Goal: Task Accomplishment & Management: Use online tool/utility

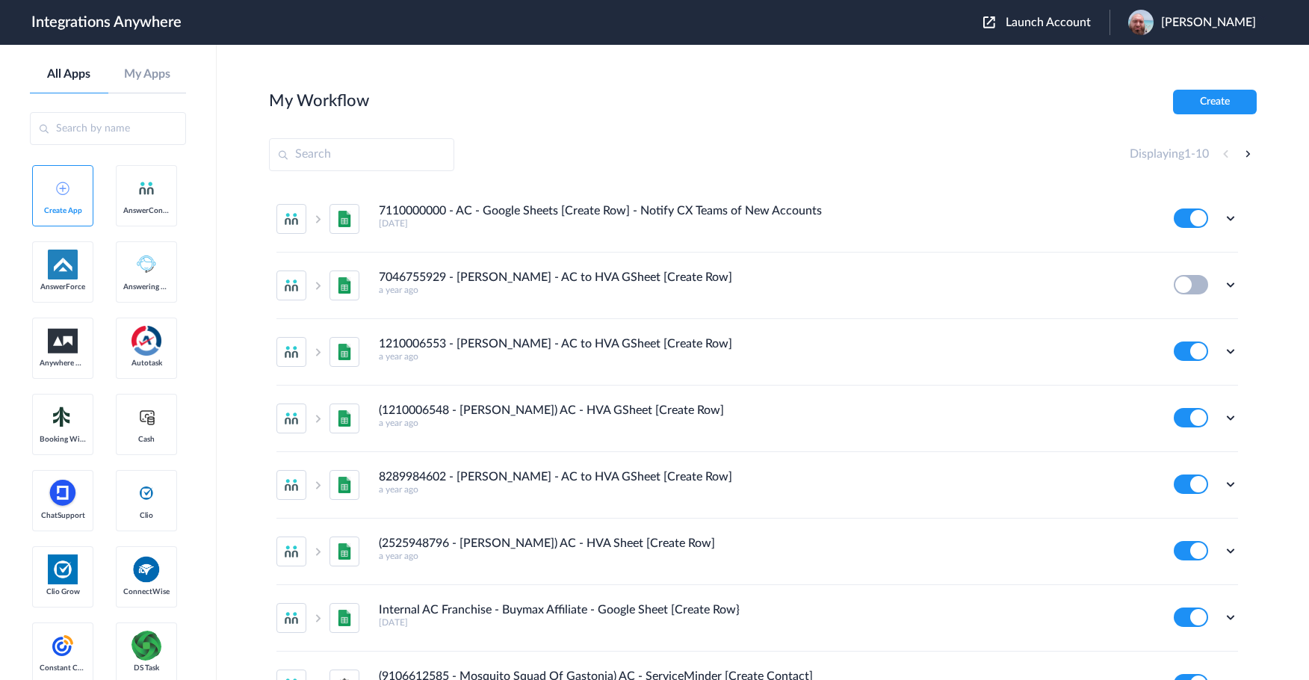
click at [1074, 25] on span "Launch Account" at bounding box center [1048, 22] width 85 height 12
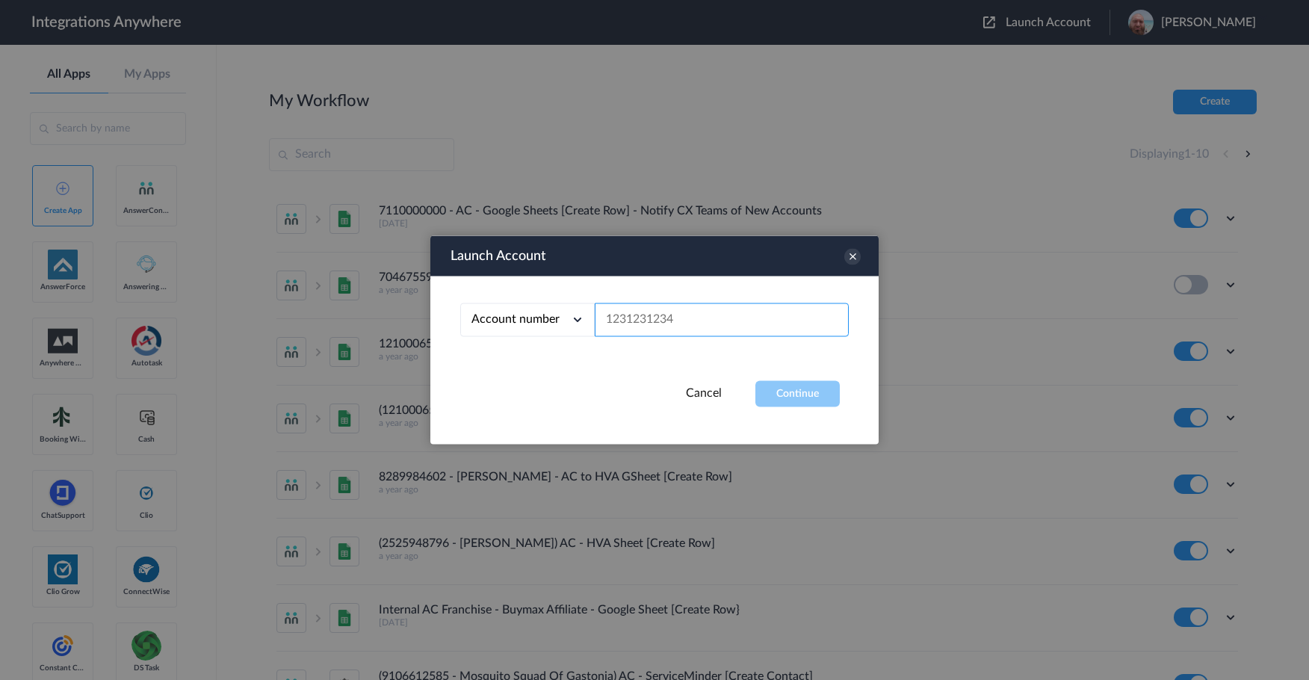
click at [622, 316] on input "text" at bounding box center [722, 320] width 254 height 34
paste input "8669101308star button"
type input "8669101308star button"
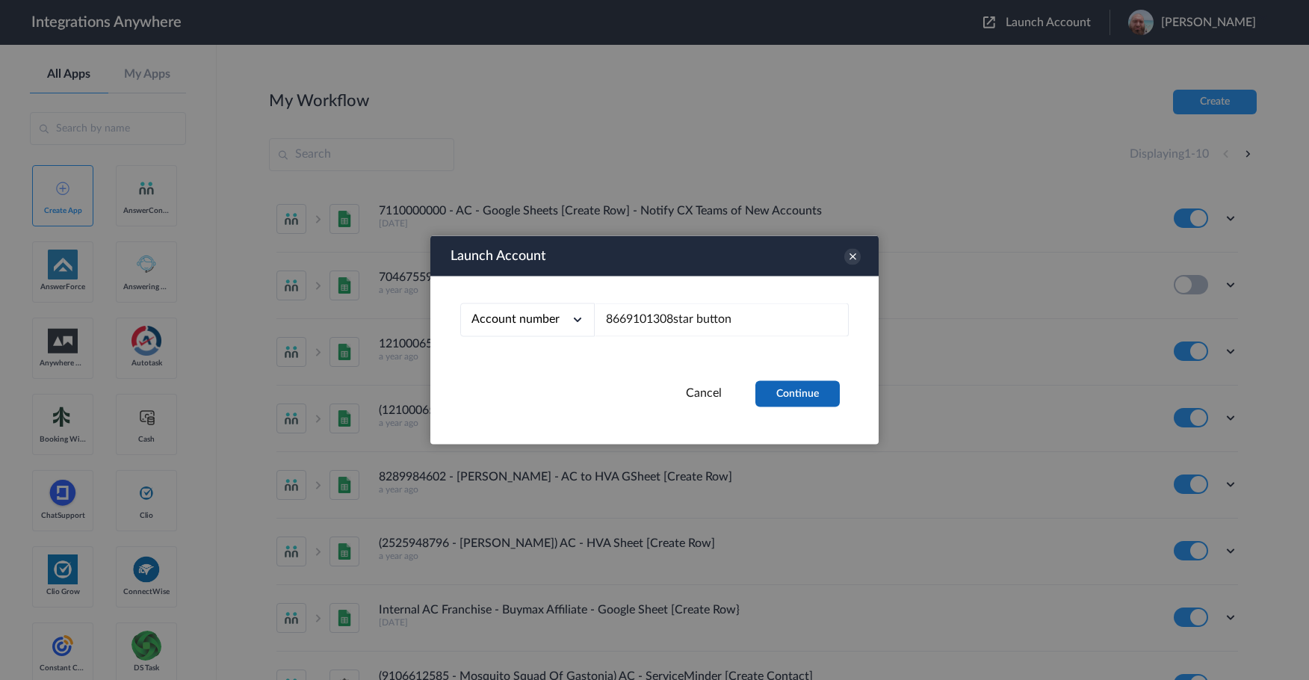
click at [781, 382] on button "Continue" at bounding box center [797, 394] width 84 height 26
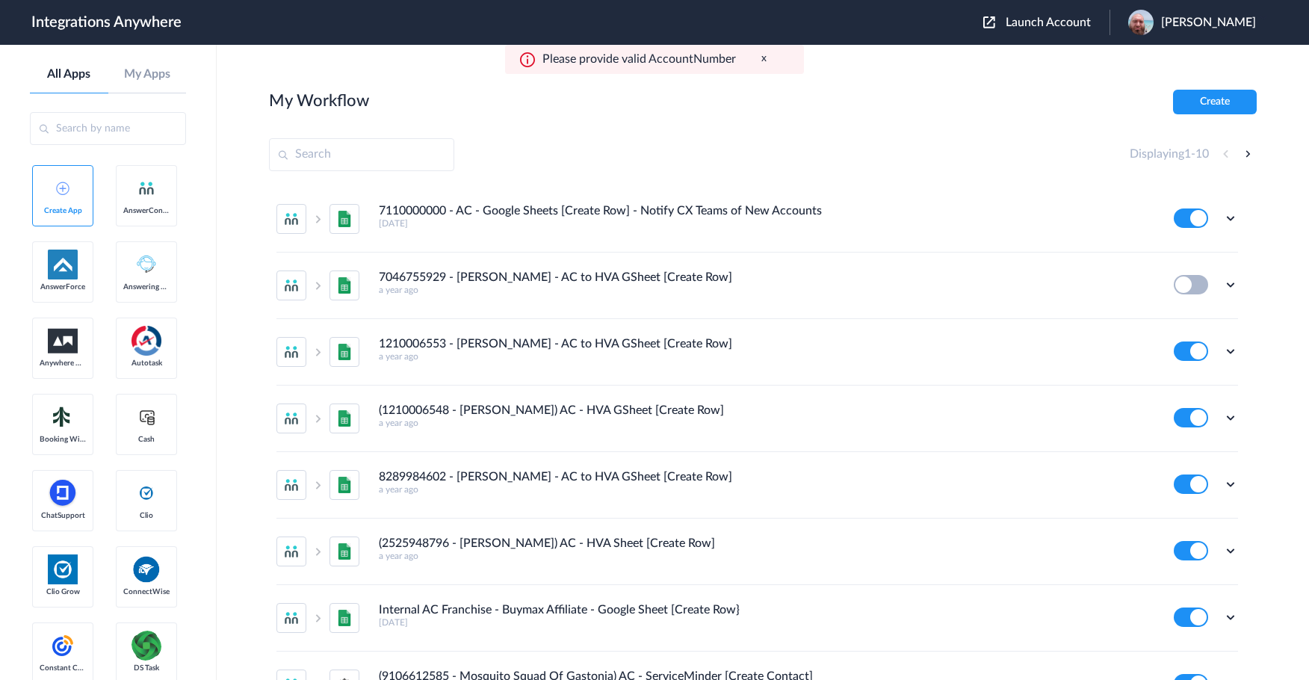
click at [1042, 23] on span "Launch Account" at bounding box center [1048, 22] width 85 height 12
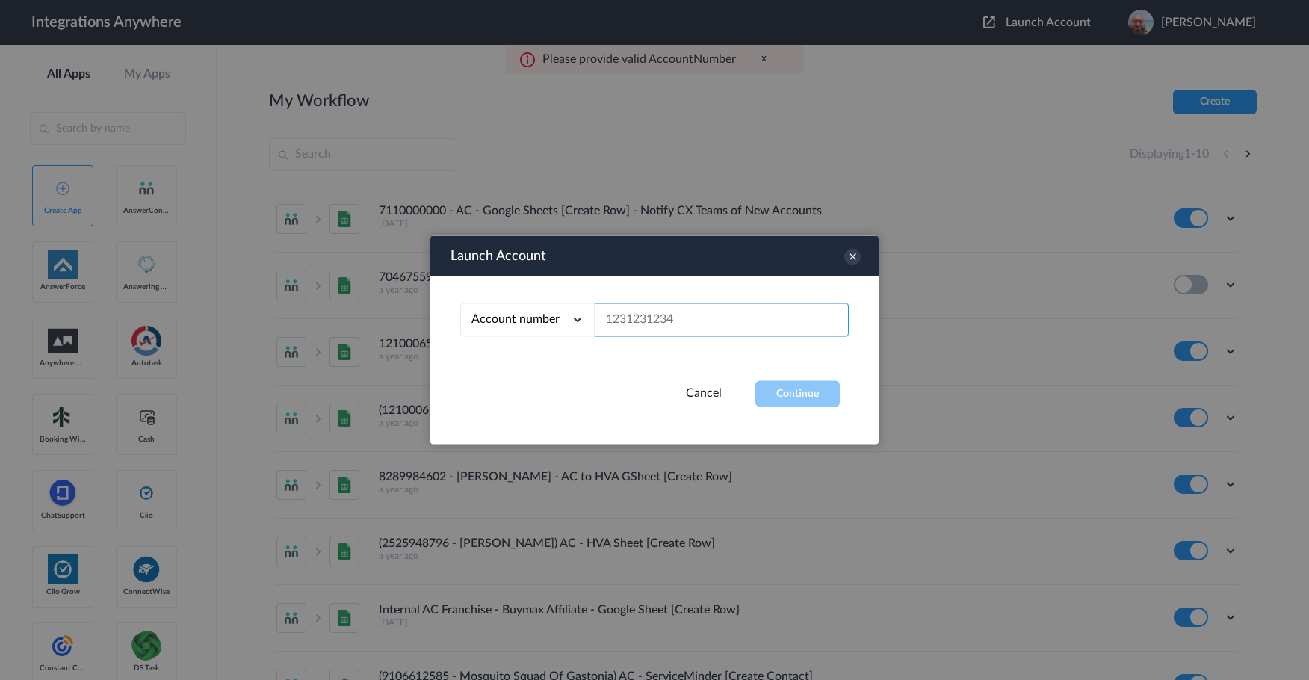
click at [705, 315] on input "text" at bounding box center [722, 320] width 254 height 34
paste input "8669101308star button"
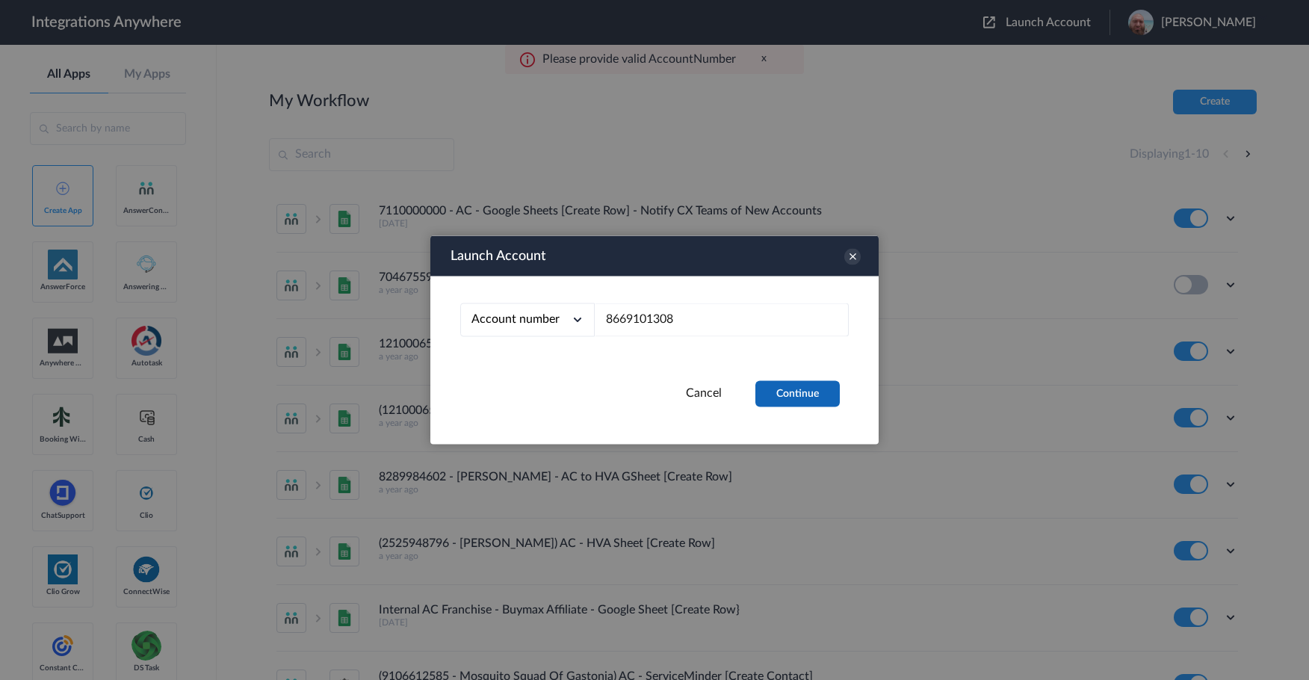
click at [814, 393] on button "Continue" at bounding box center [797, 394] width 84 height 26
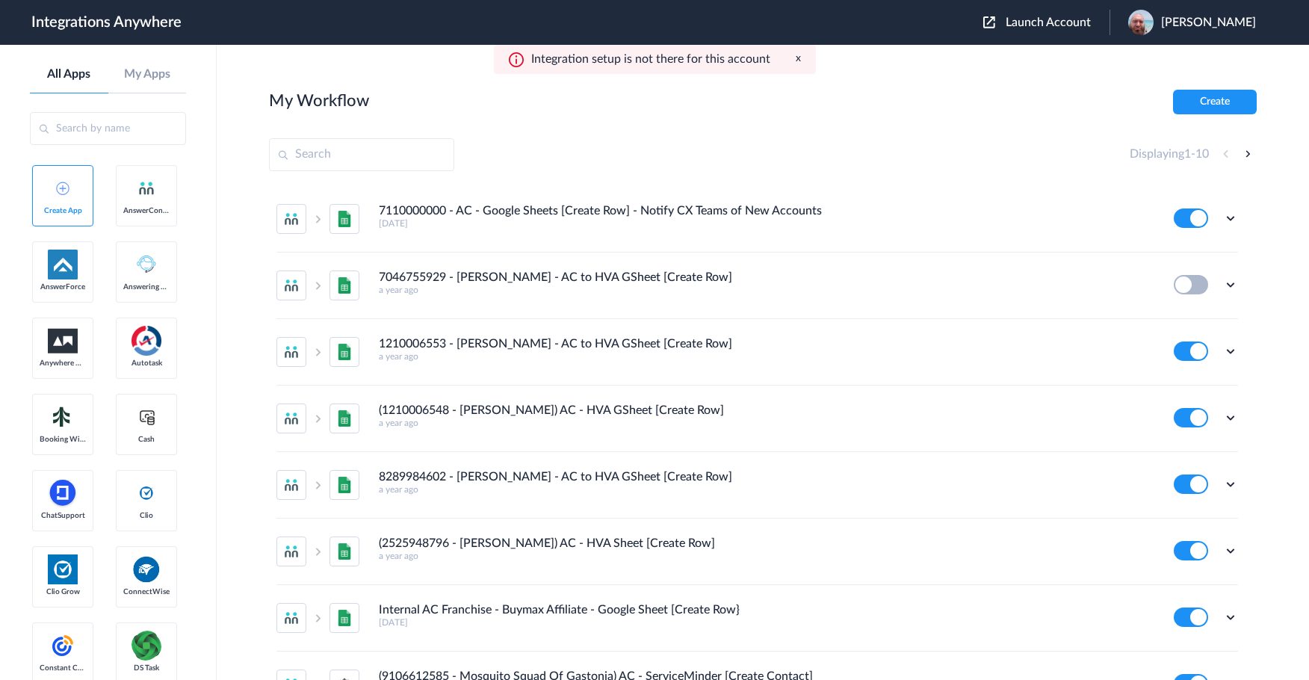
drag, startPoint x: 1069, startPoint y: 24, endPoint x: 915, endPoint y: 161, distance: 206.4
click at [1068, 24] on span "Launch Account" at bounding box center [1048, 22] width 85 height 12
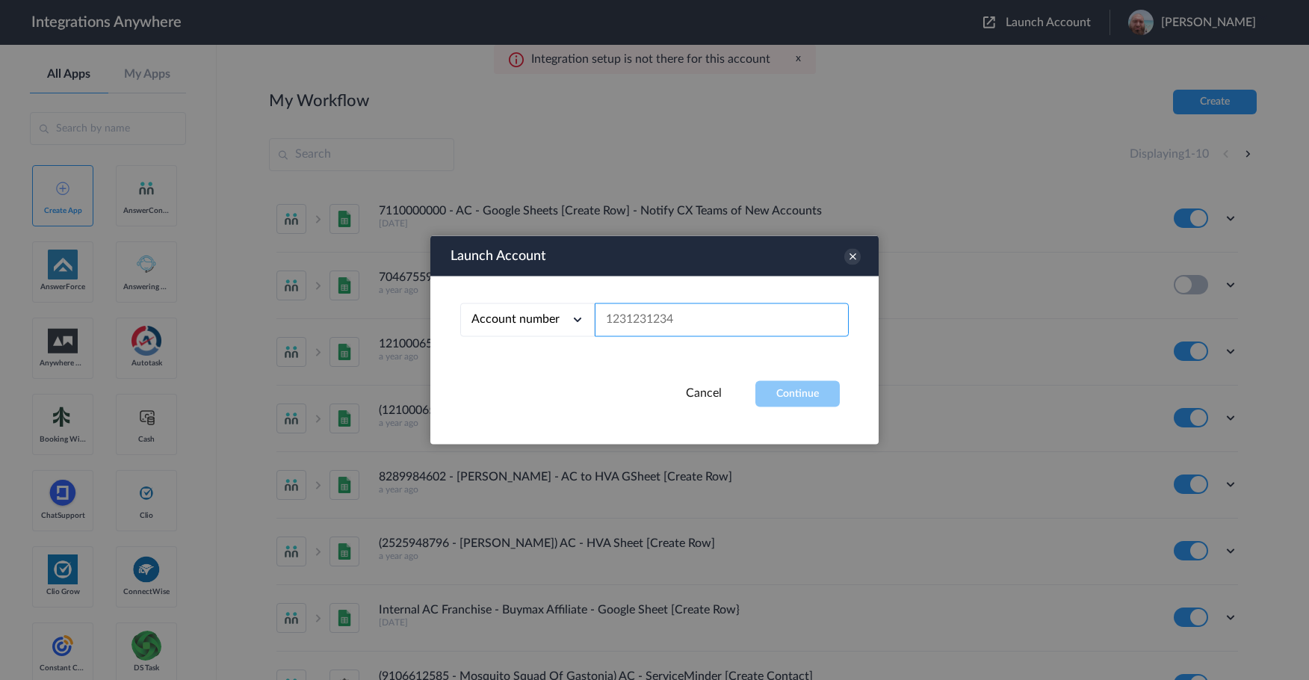
click at [674, 324] on input "text" at bounding box center [722, 320] width 254 height 34
paste input "5206535573"
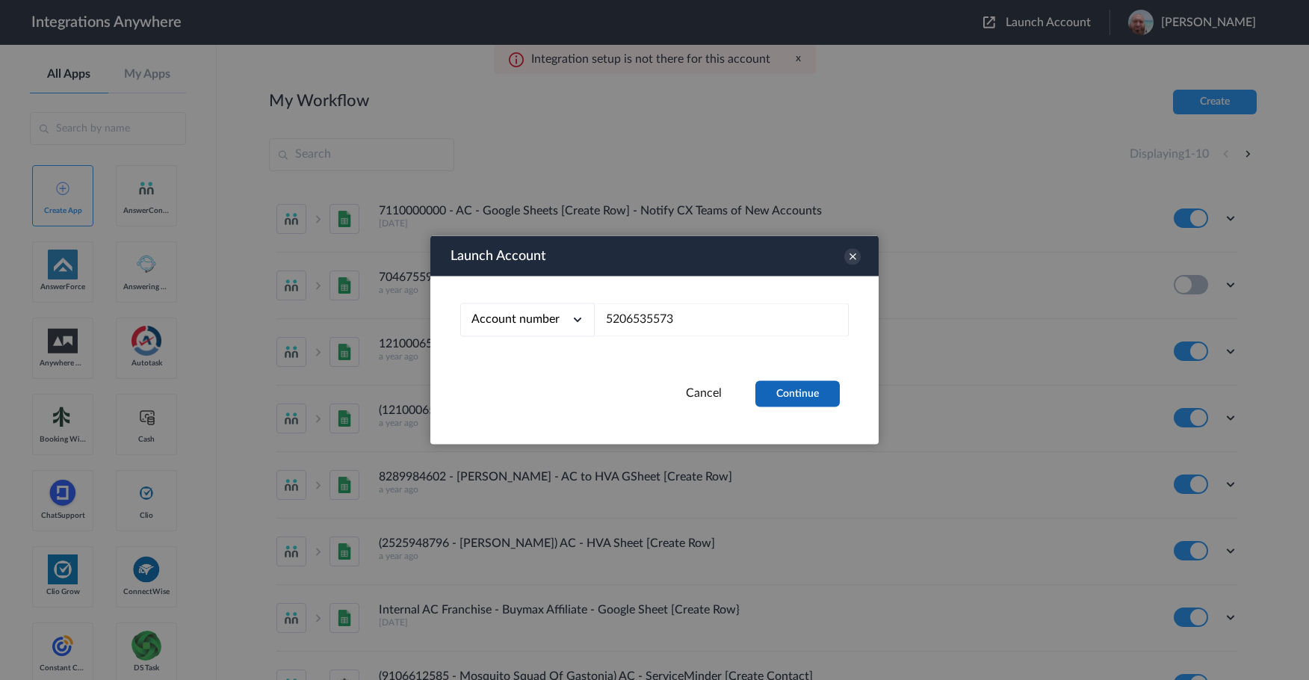
click at [768, 383] on button "Continue" at bounding box center [797, 394] width 84 height 26
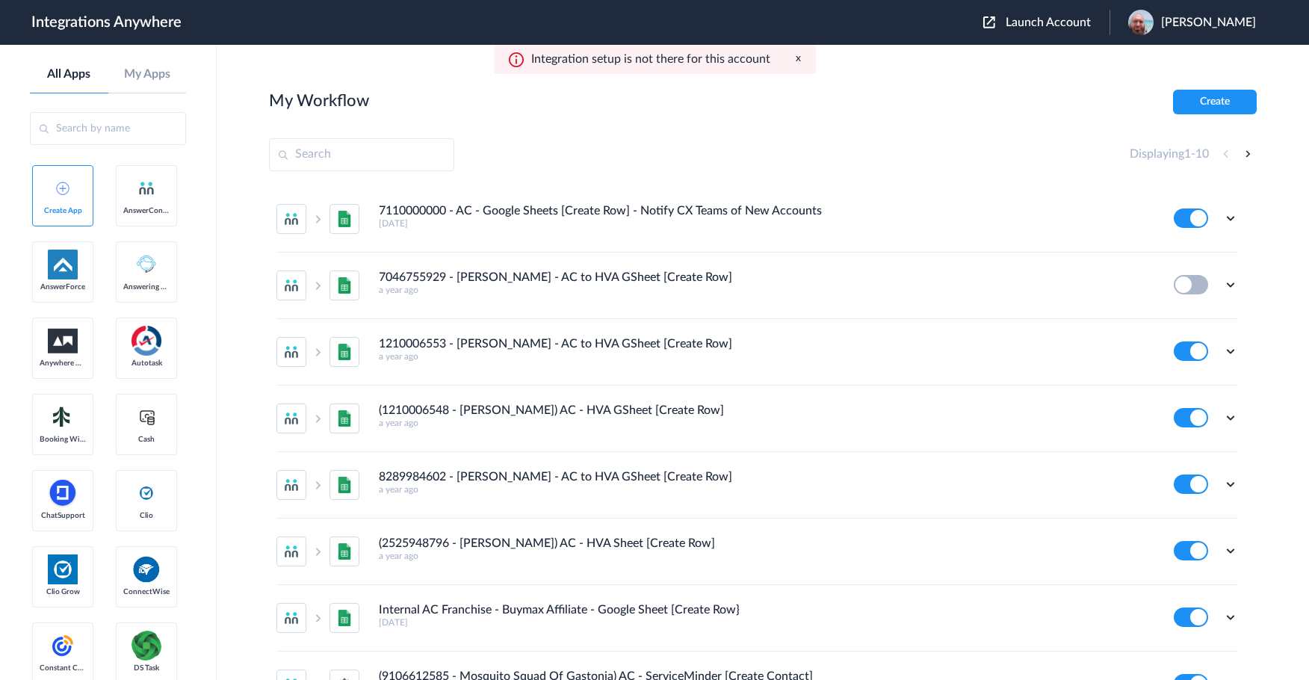
click at [1054, 12] on div "Launch Account David Wright My Account Logout" at bounding box center [1127, 22] width 288 height 25
click at [1047, 25] on span "Launch Account" at bounding box center [1048, 22] width 85 height 12
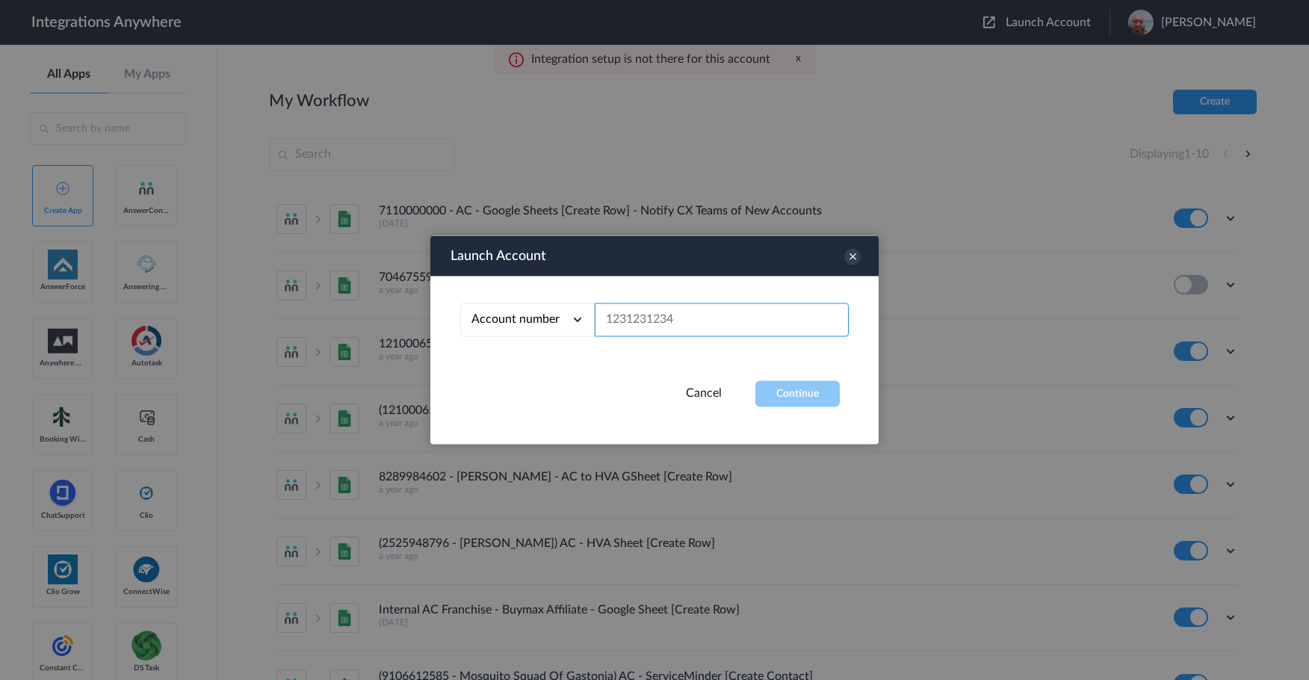
click at [623, 326] on input "text" at bounding box center [722, 320] width 254 height 34
paste input "9197690287"
click at [829, 407] on div "Launch Account Account number Account number Email address 9197690287 Cancel Co…" at bounding box center [654, 340] width 448 height 208
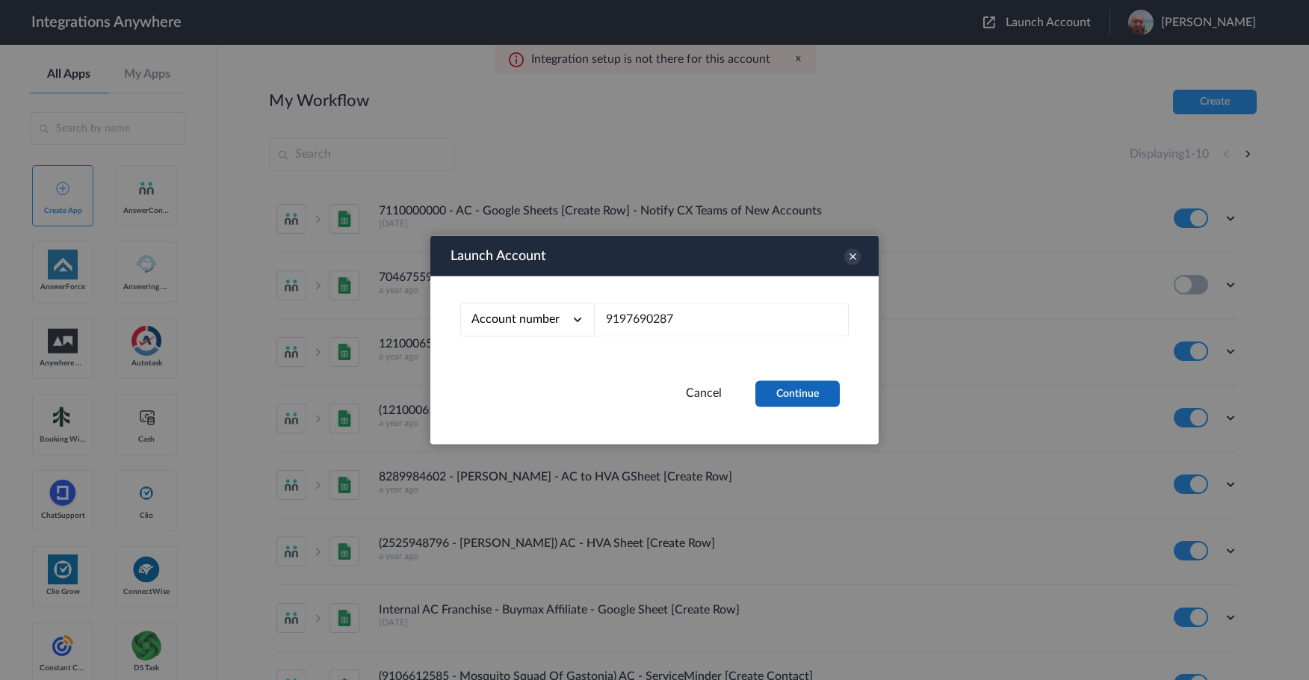
click at [814, 397] on button "Continue" at bounding box center [797, 394] width 84 height 26
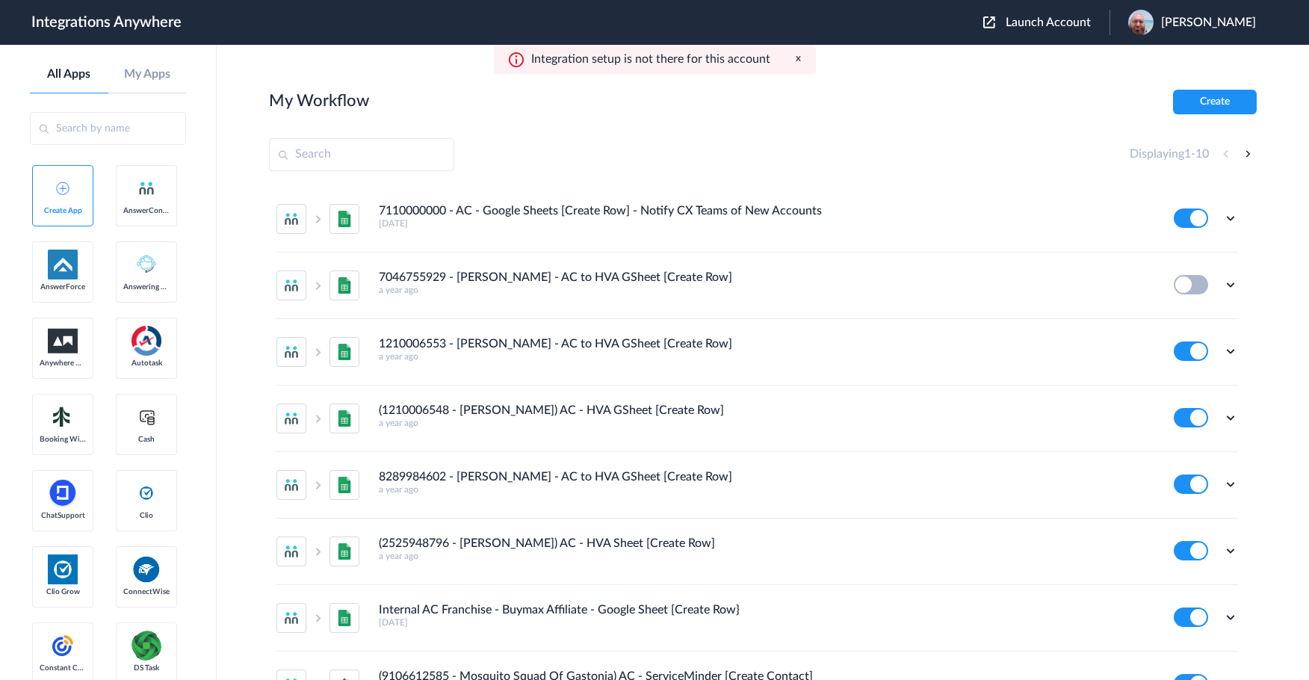
click at [1074, 22] on span "Launch Account" at bounding box center [1048, 22] width 85 height 12
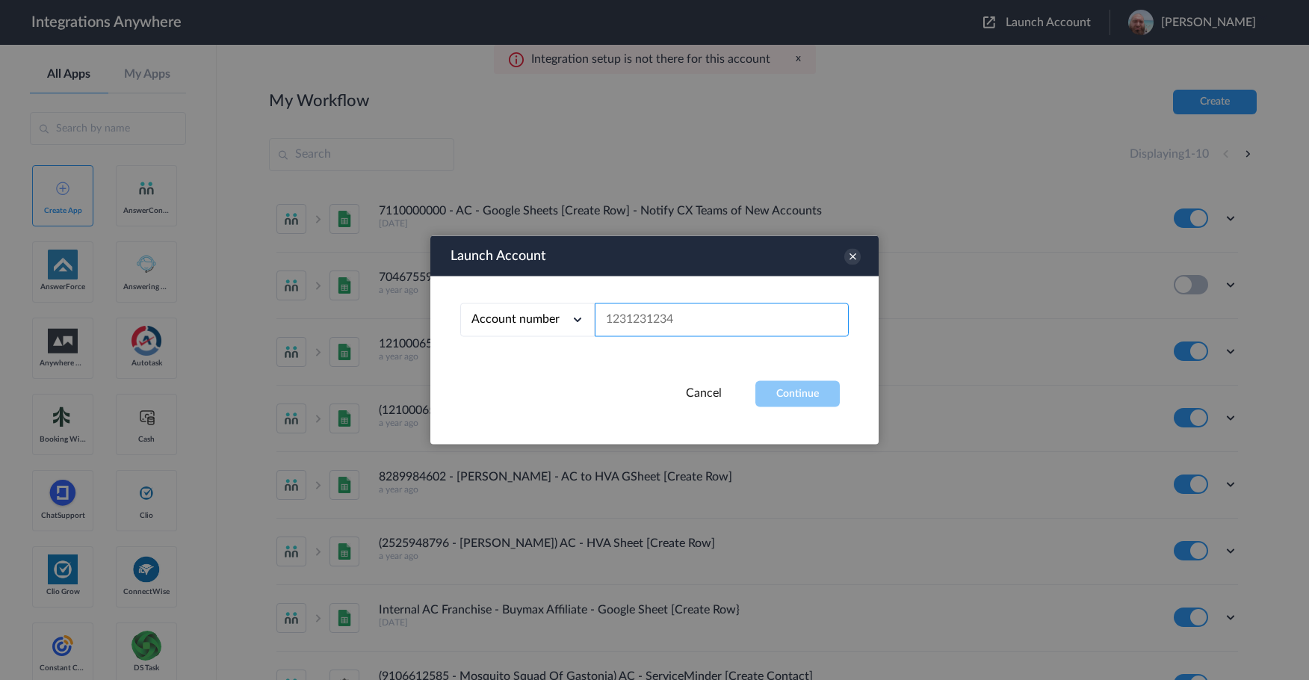
click at [688, 321] on input "text" at bounding box center [722, 320] width 254 height 34
paste input "5592828390"
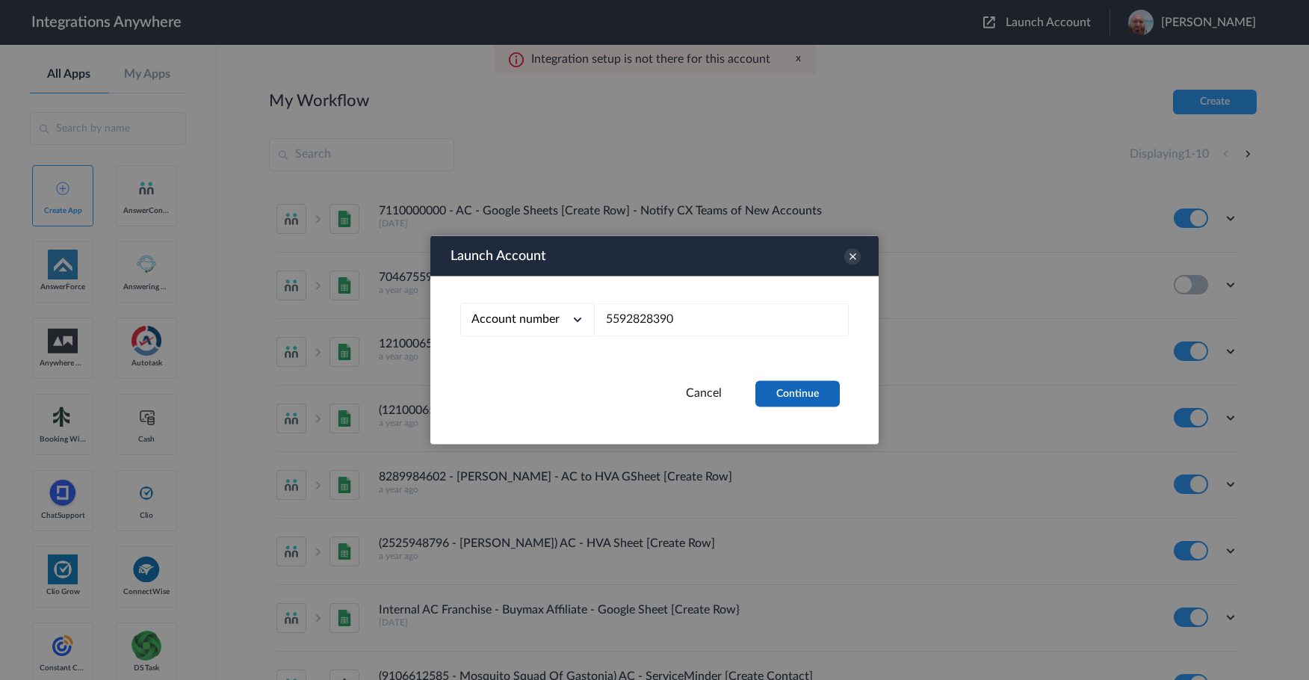
click at [788, 395] on button "Continue" at bounding box center [797, 394] width 84 height 26
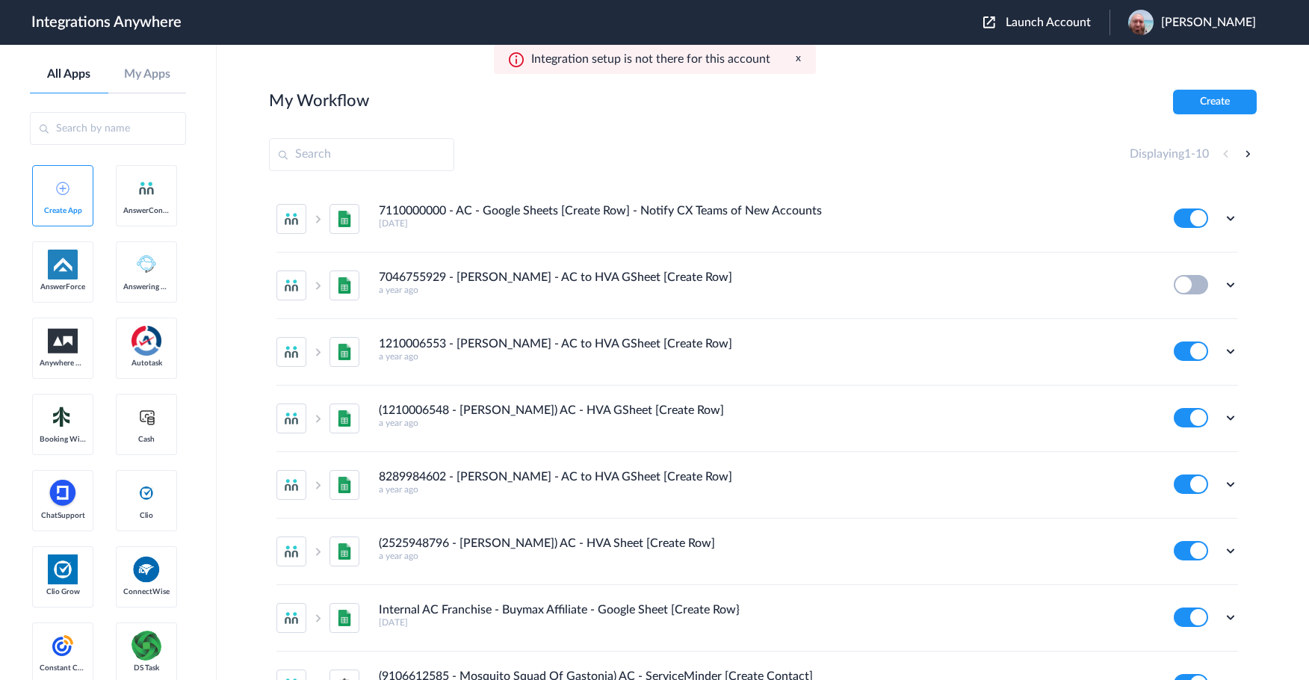
drag, startPoint x: 1074, startPoint y: 25, endPoint x: 1062, endPoint y: 30, distance: 12.4
click at [1074, 25] on span "Launch Account" at bounding box center [1048, 22] width 85 height 12
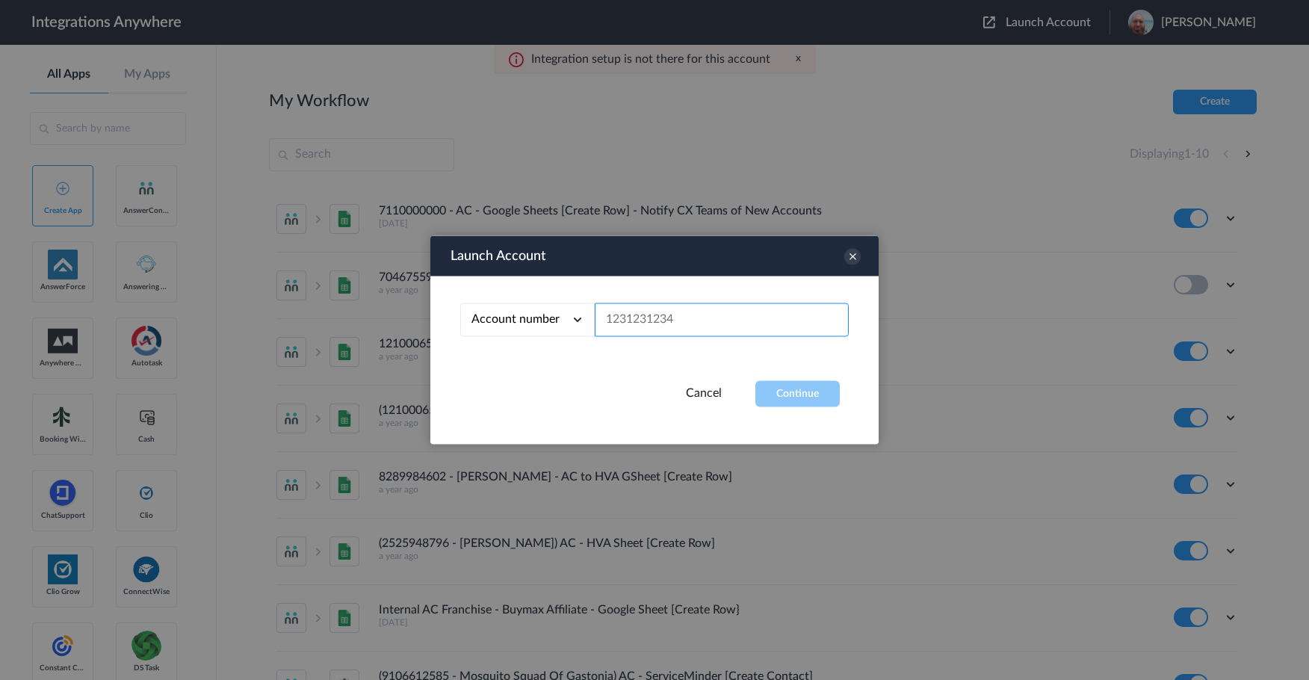
click at [688, 332] on input "text" at bounding box center [722, 320] width 254 height 34
paste input "5592828666"
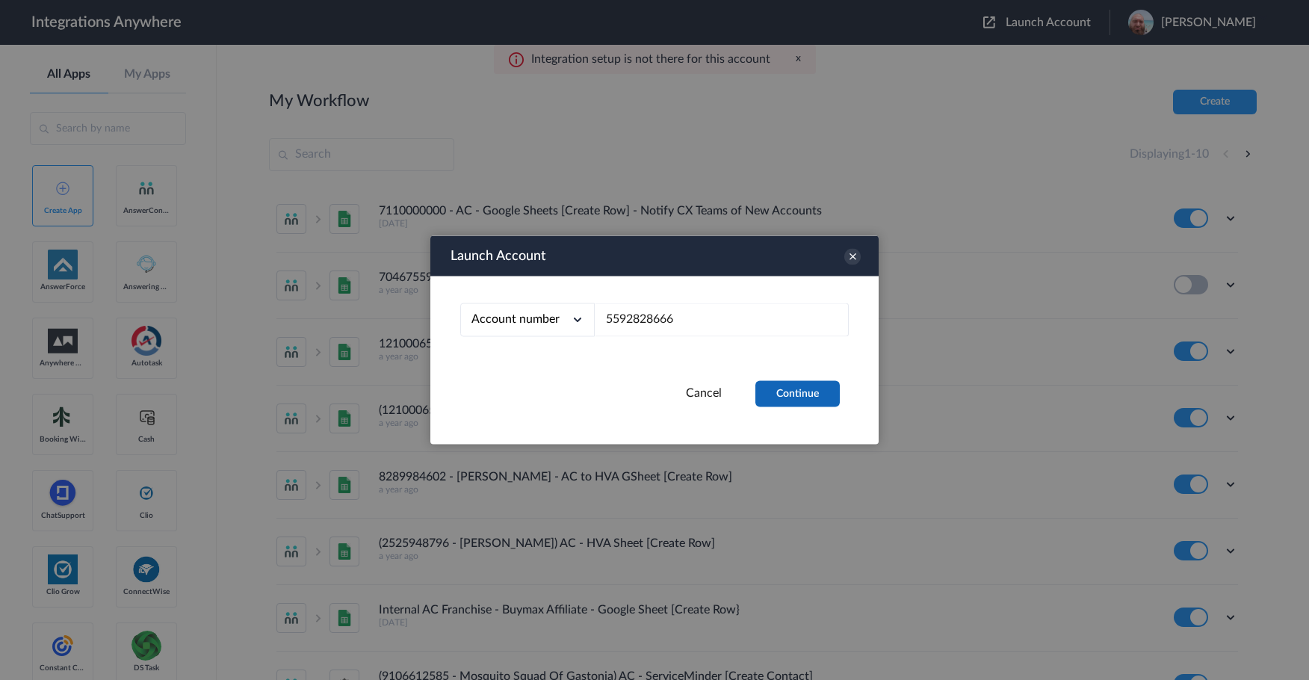
click at [770, 401] on button "Continue" at bounding box center [797, 394] width 84 height 26
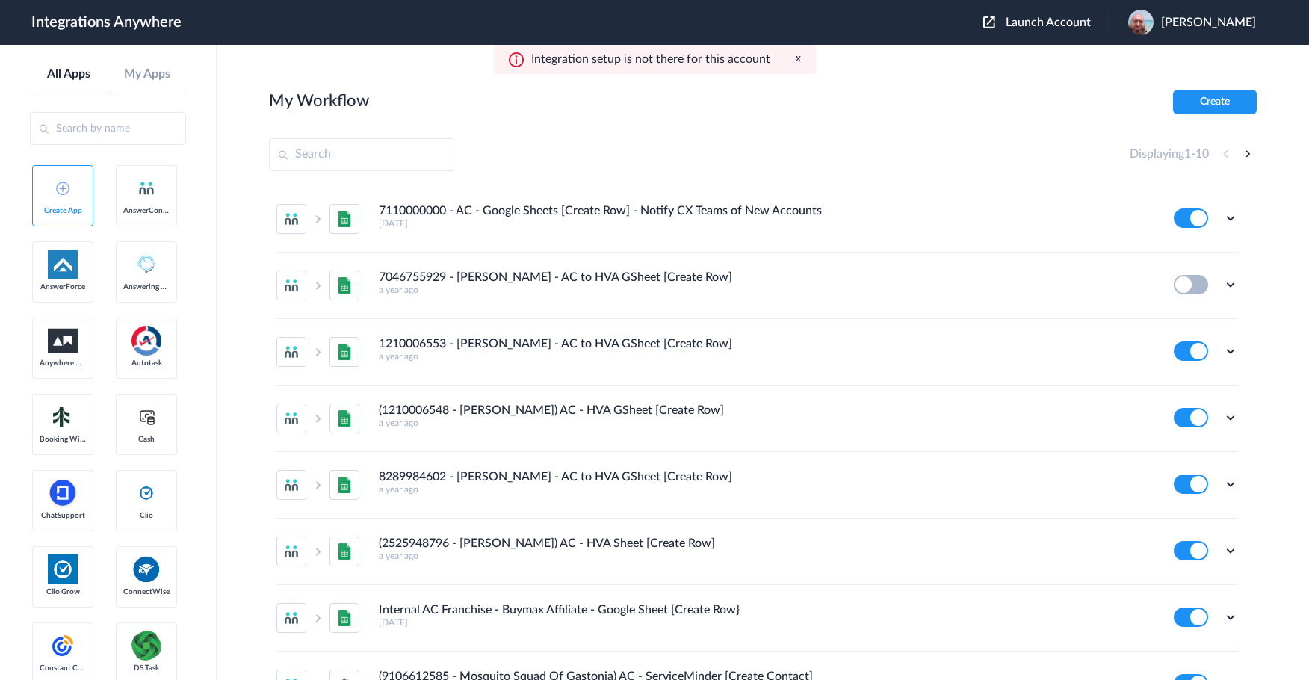
drag, startPoint x: 1064, startPoint y: 23, endPoint x: 1009, endPoint y: 98, distance: 92.5
click at [1064, 23] on span "Launch Account" at bounding box center [1048, 22] width 85 height 12
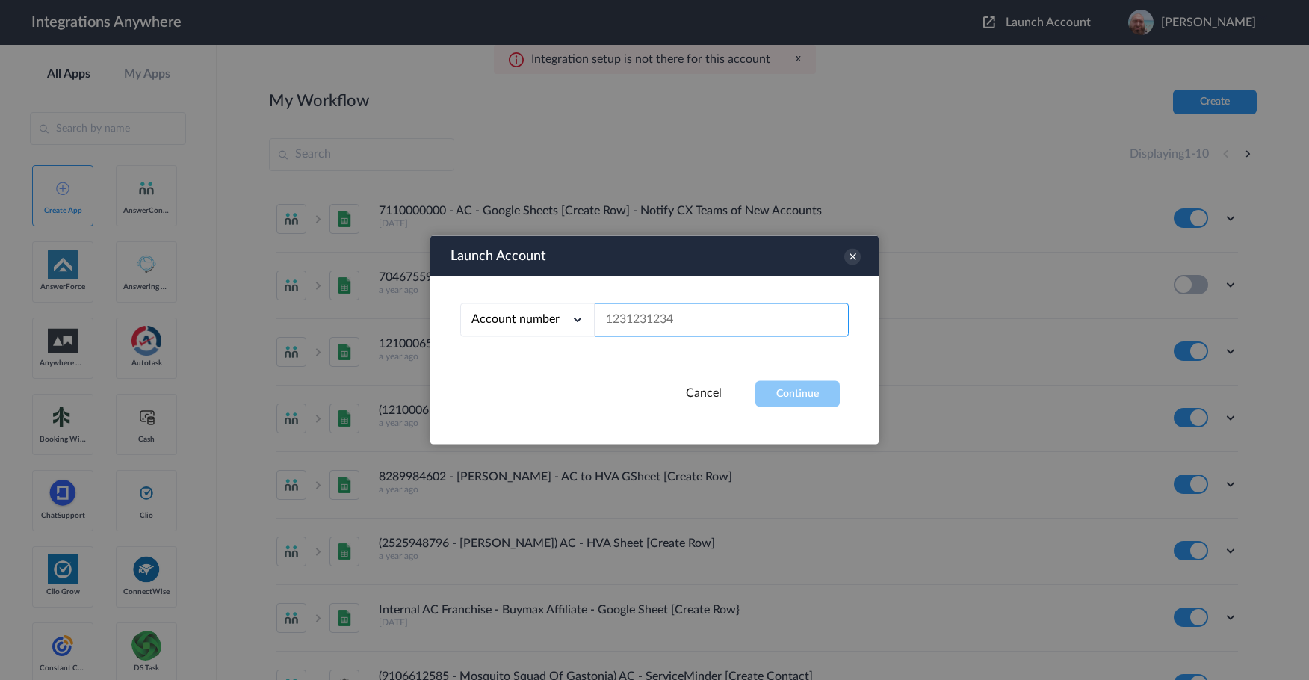
click at [680, 320] on input "text" at bounding box center [722, 320] width 254 height 34
paste input "6084731662"
click at [762, 379] on div "Account number Account number Email address 6084731662" at bounding box center [654, 328] width 448 height 105
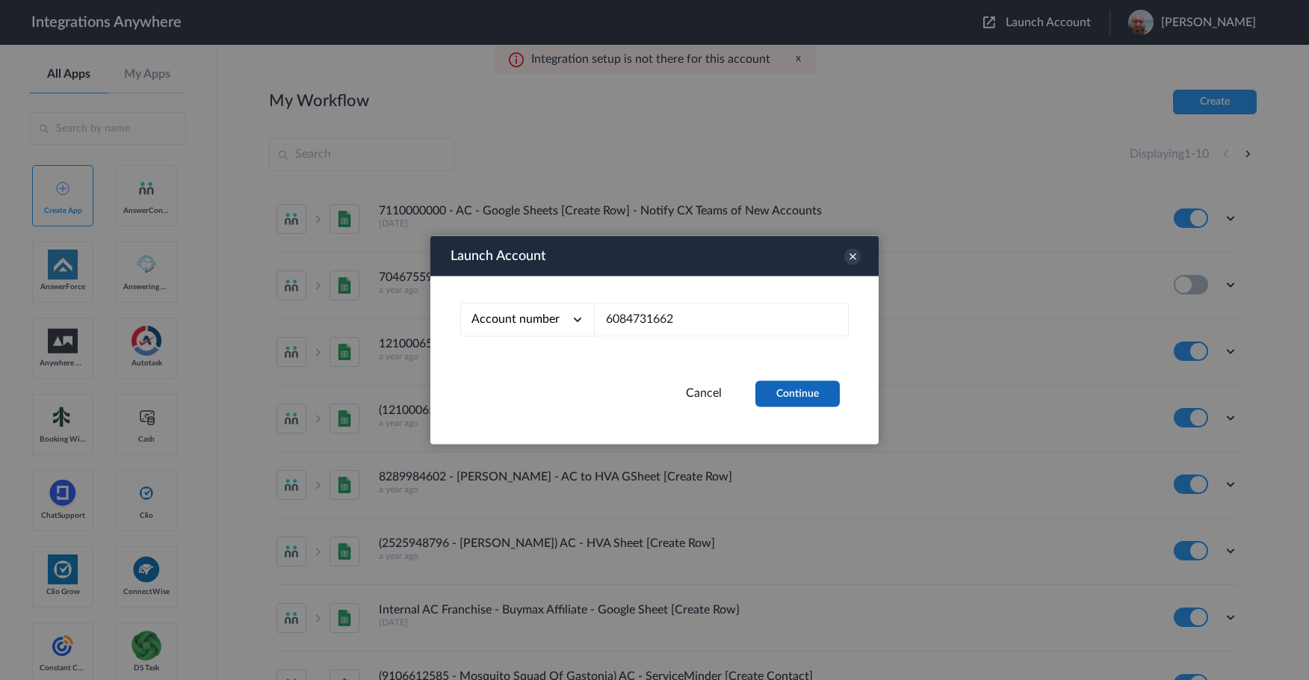
click at [764, 389] on button "Continue" at bounding box center [797, 394] width 84 height 26
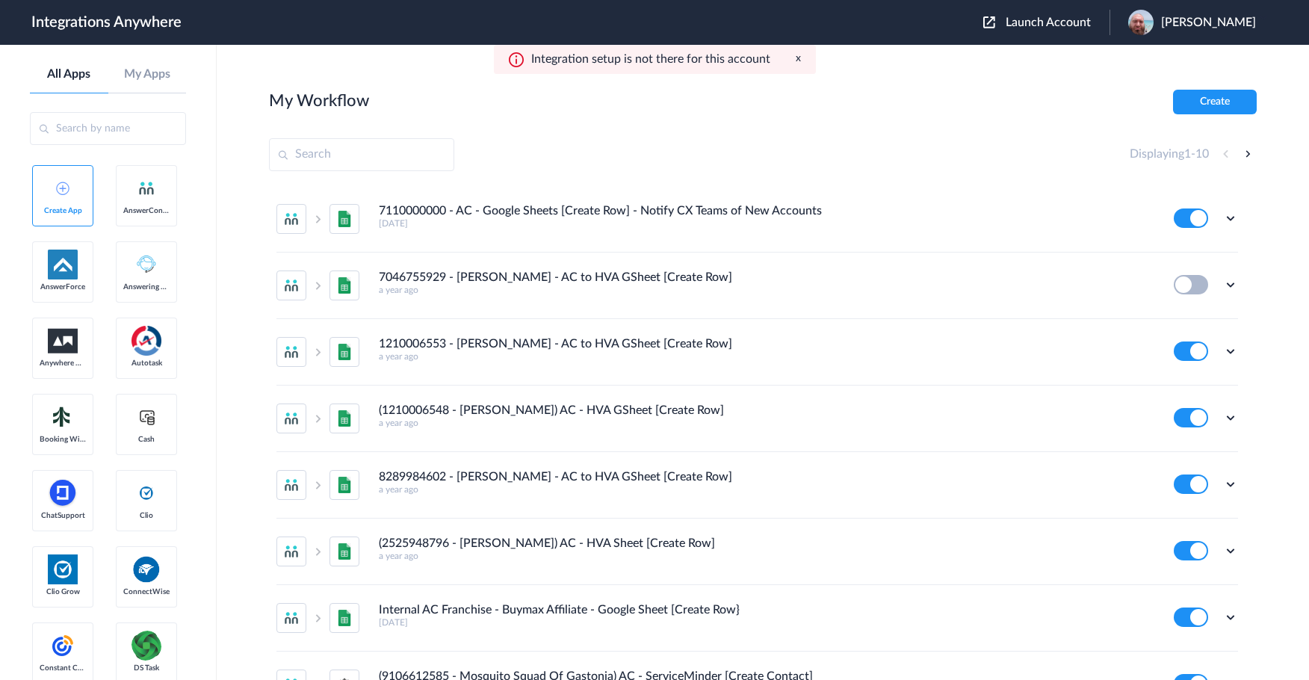
click at [1050, 16] on span "Launch Account" at bounding box center [1048, 22] width 85 height 12
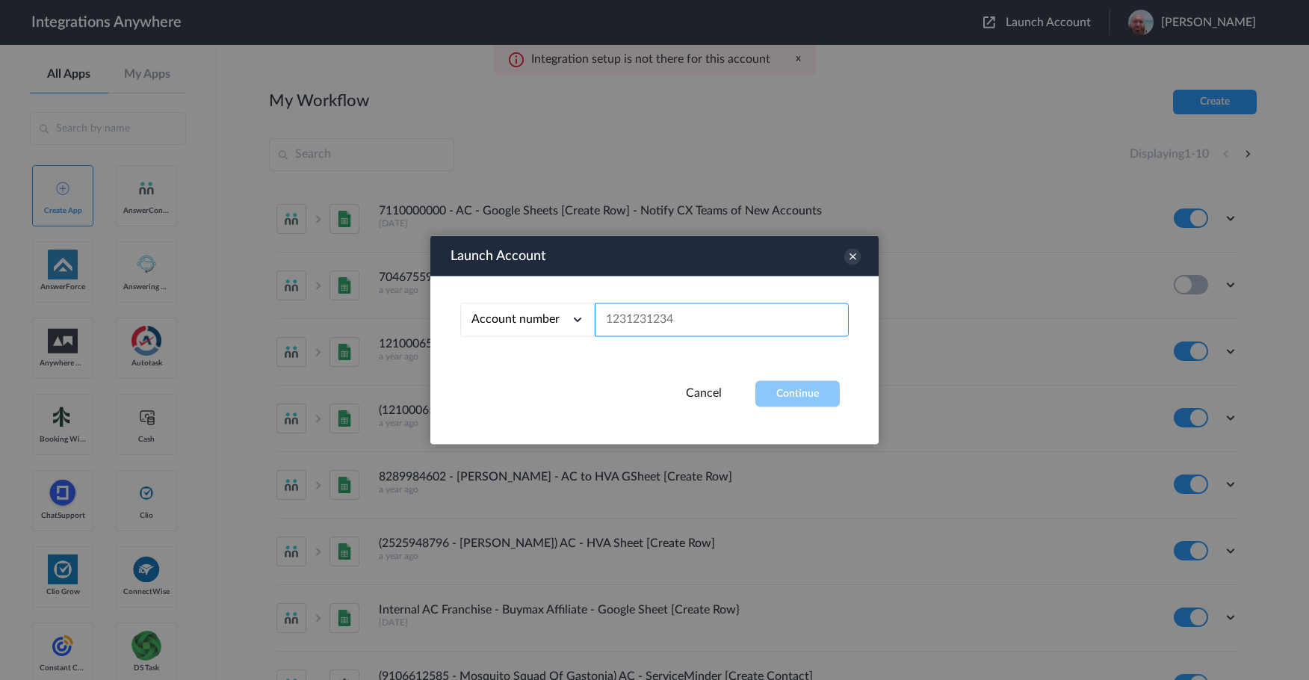
click at [657, 320] on input "text" at bounding box center [722, 320] width 254 height 34
paste input "5592823358"
click at [776, 380] on div "Account number Account number Email address 5592823358" at bounding box center [654, 328] width 448 height 105
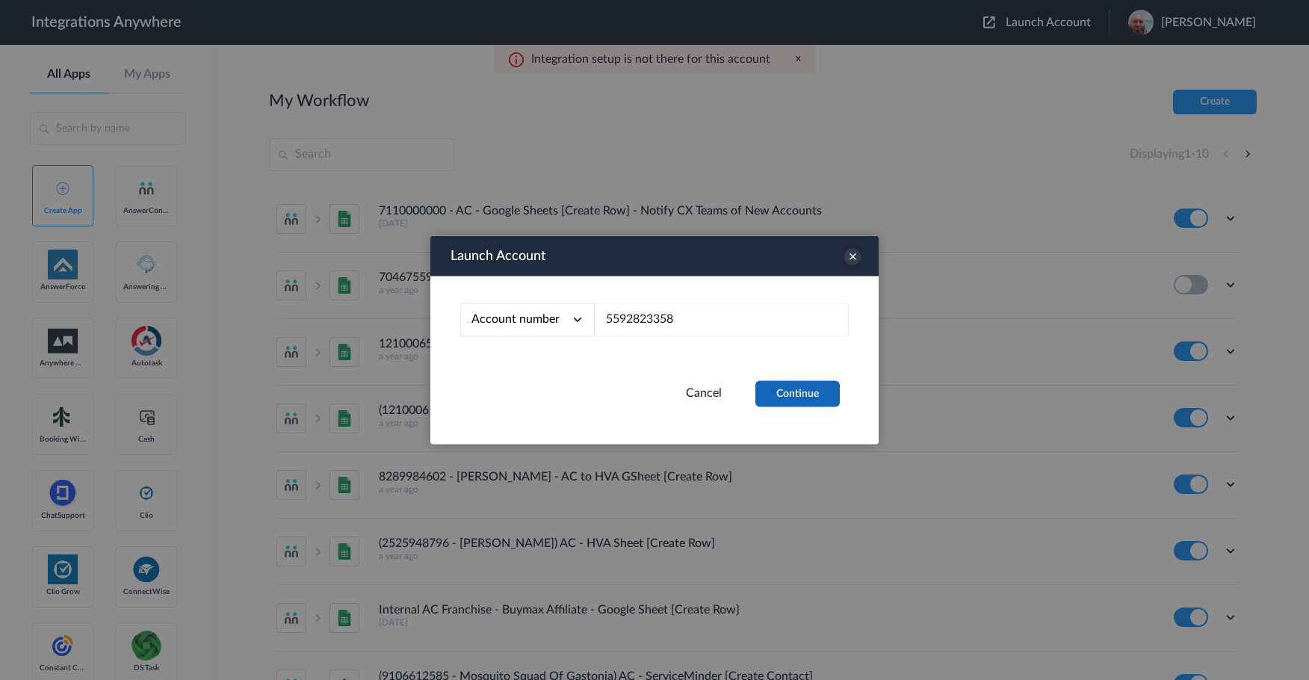
click at [776, 386] on button "Continue" at bounding box center [797, 394] width 84 height 26
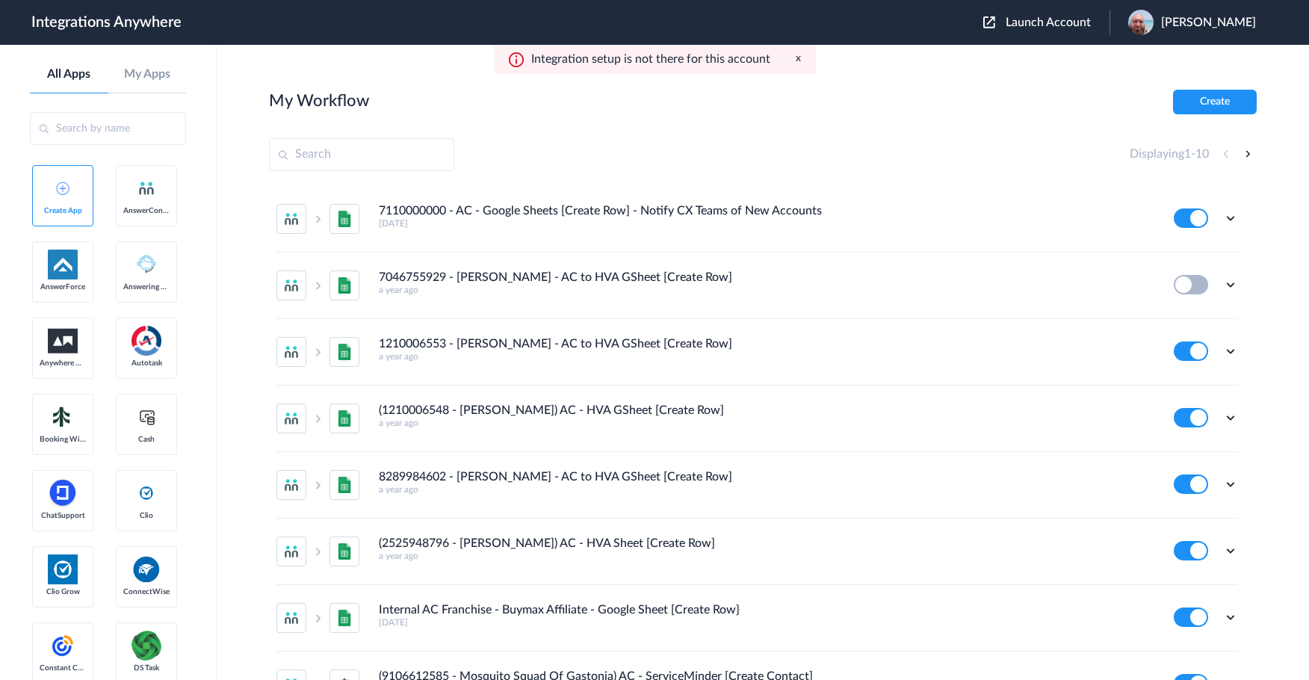
click at [1088, 26] on span "Launch Account" at bounding box center [1048, 22] width 85 height 12
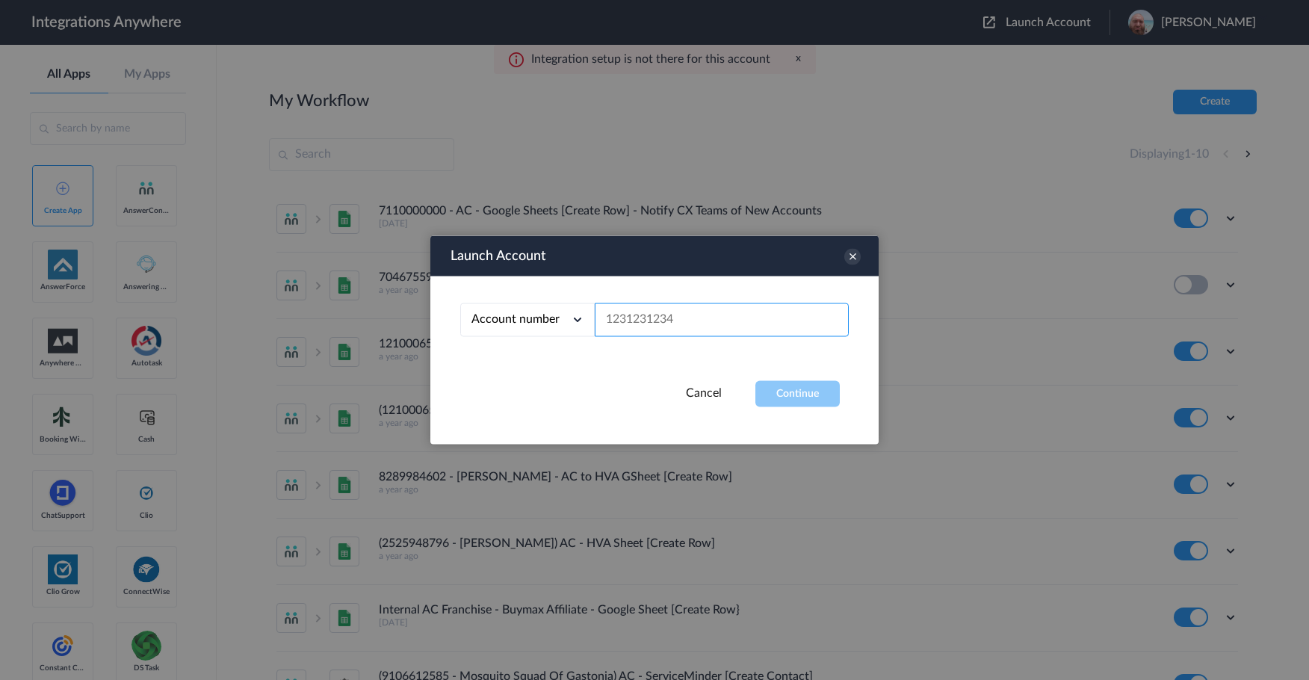
click at [657, 322] on input "text" at bounding box center [722, 320] width 254 height 34
paste input "5597178091"
click at [793, 395] on button "Continue" at bounding box center [797, 394] width 84 height 26
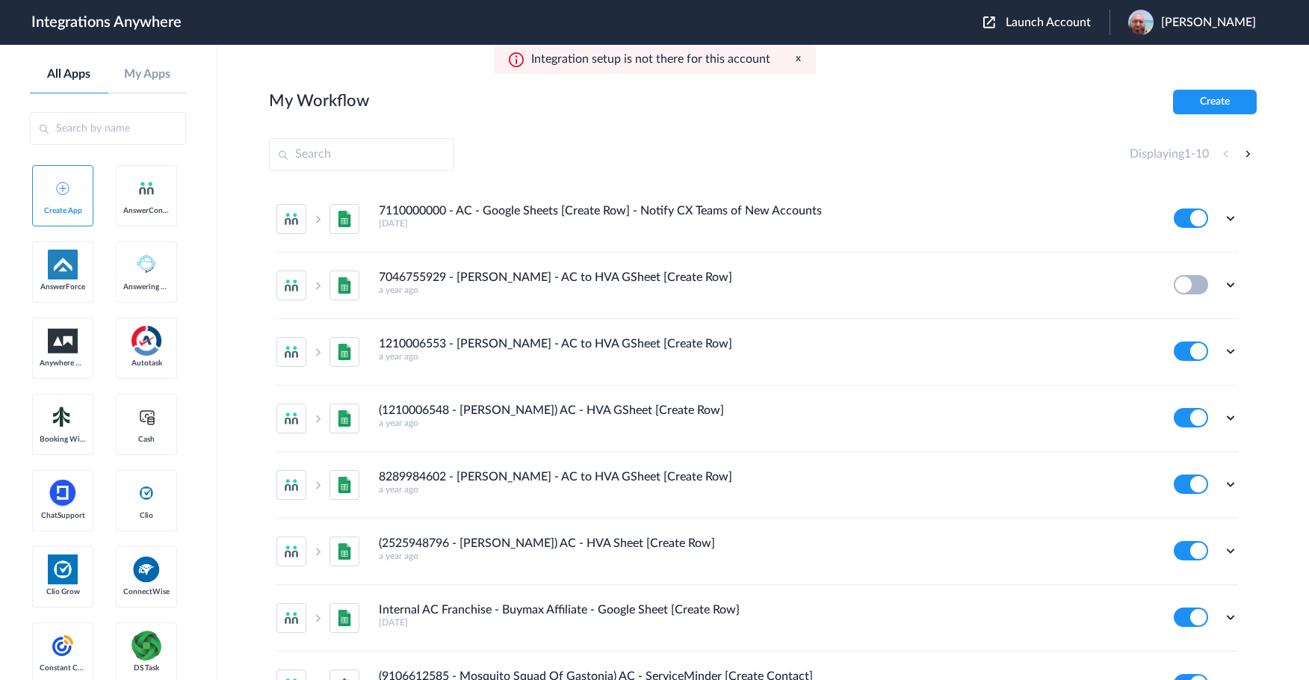
click at [1057, 27] on span "Launch Account" at bounding box center [1048, 22] width 85 height 12
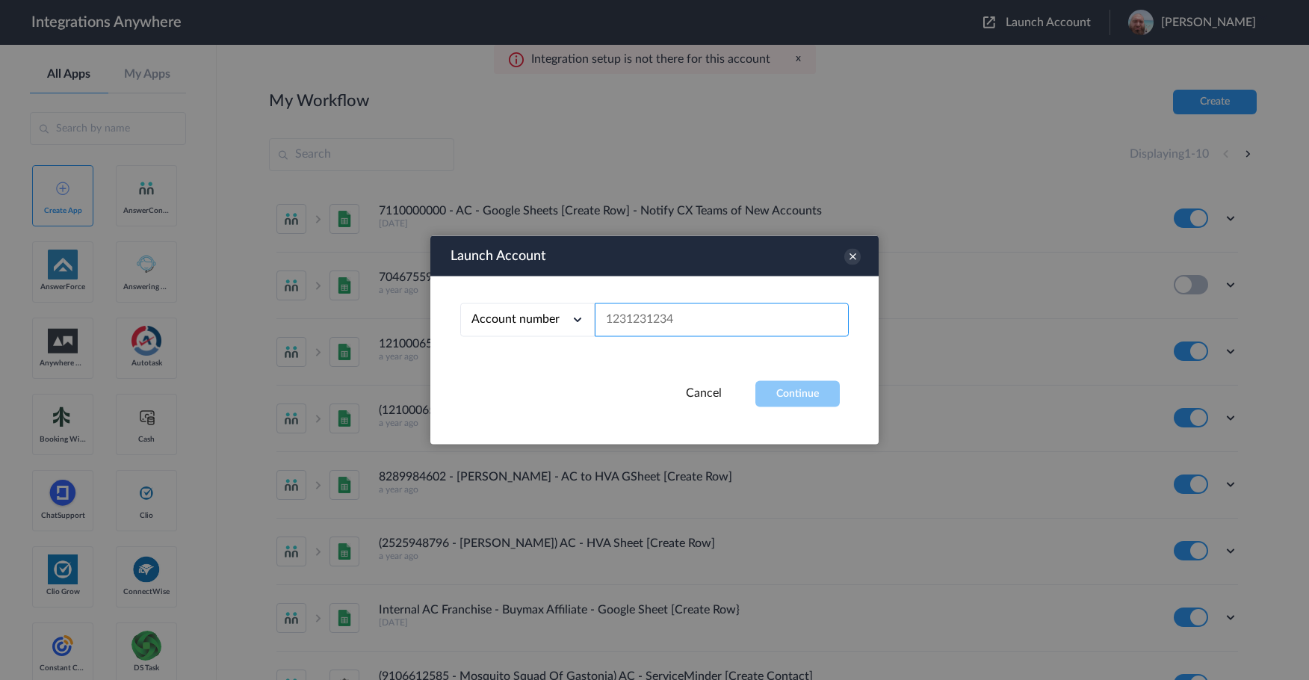
click at [660, 312] on input "text" at bounding box center [722, 320] width 254 height 34
paste input "5593285498"
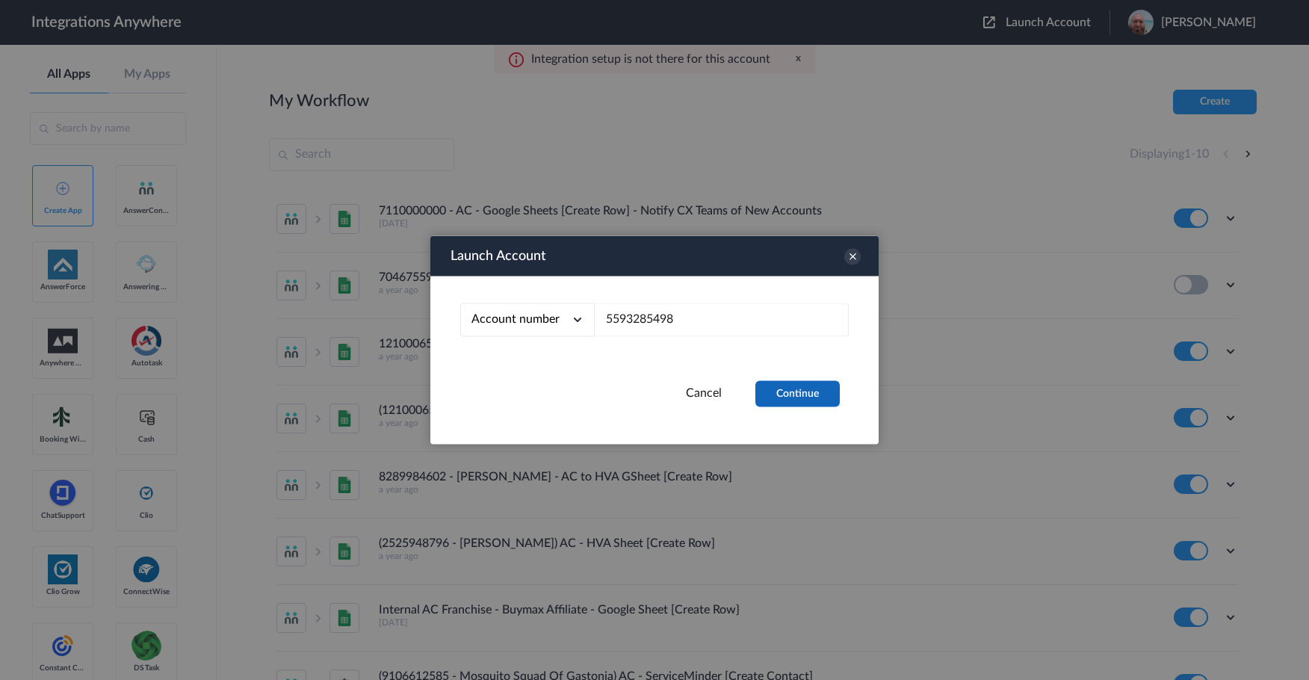
click at [779, 383] on button "Continue" at bounding box center [797, 394] width 84 height 26
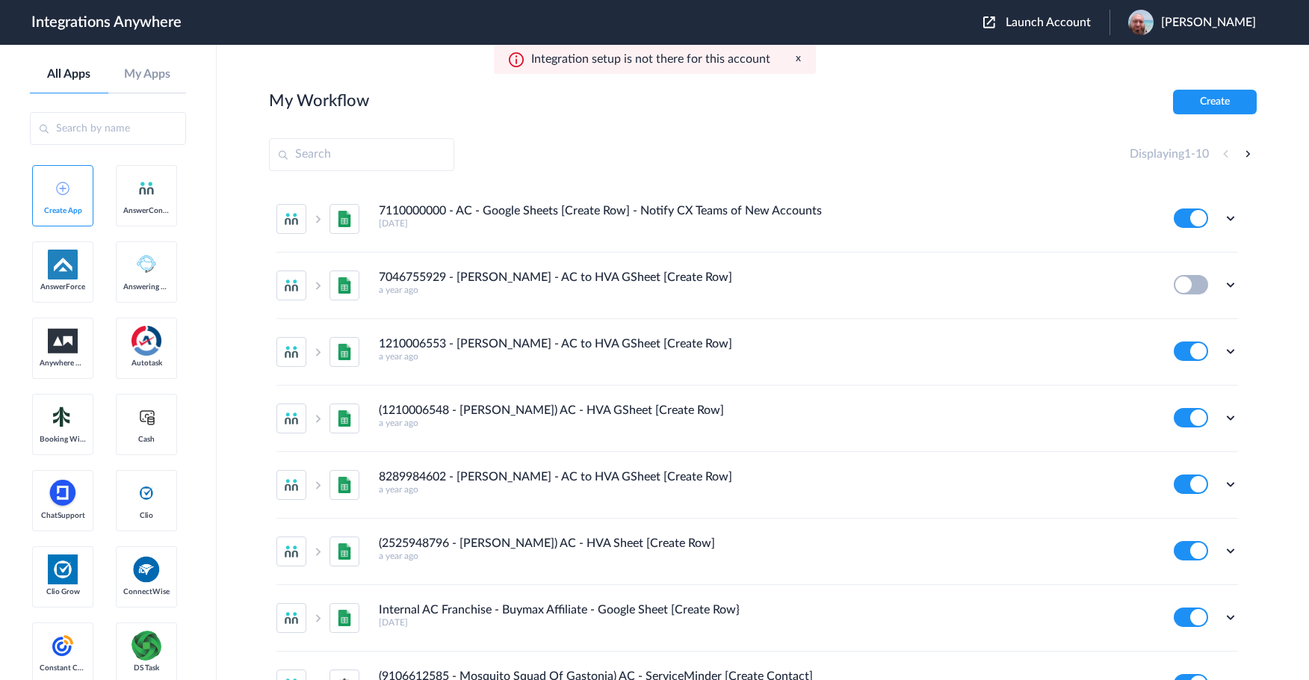
click at [1075, 25] on span "Launch Account" at bounding box center [1048, 22] width 85 height 12
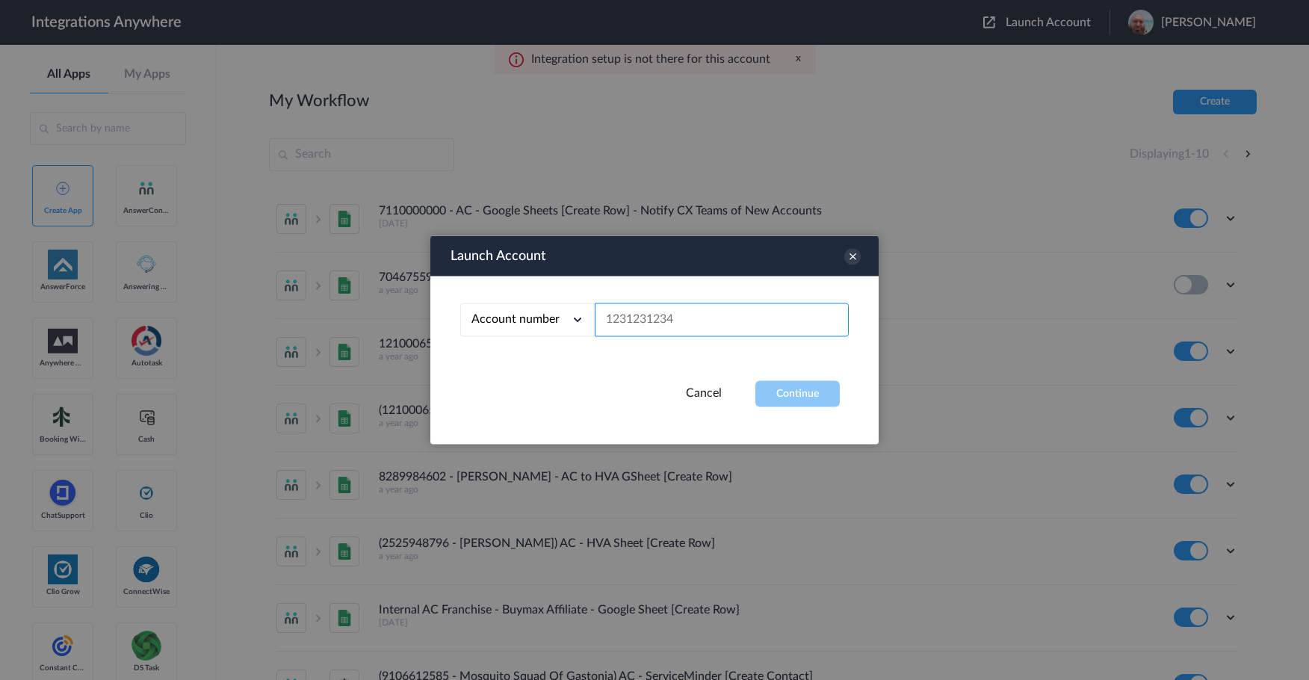
click at [656, 318] on input "text" at bounding box center [722, 320] width 254 height 34
paste input "8774251415"
type input "8774251415"
click at [777, 383] on button "Continue" at bounding box center [797, 394] width 84 height 26
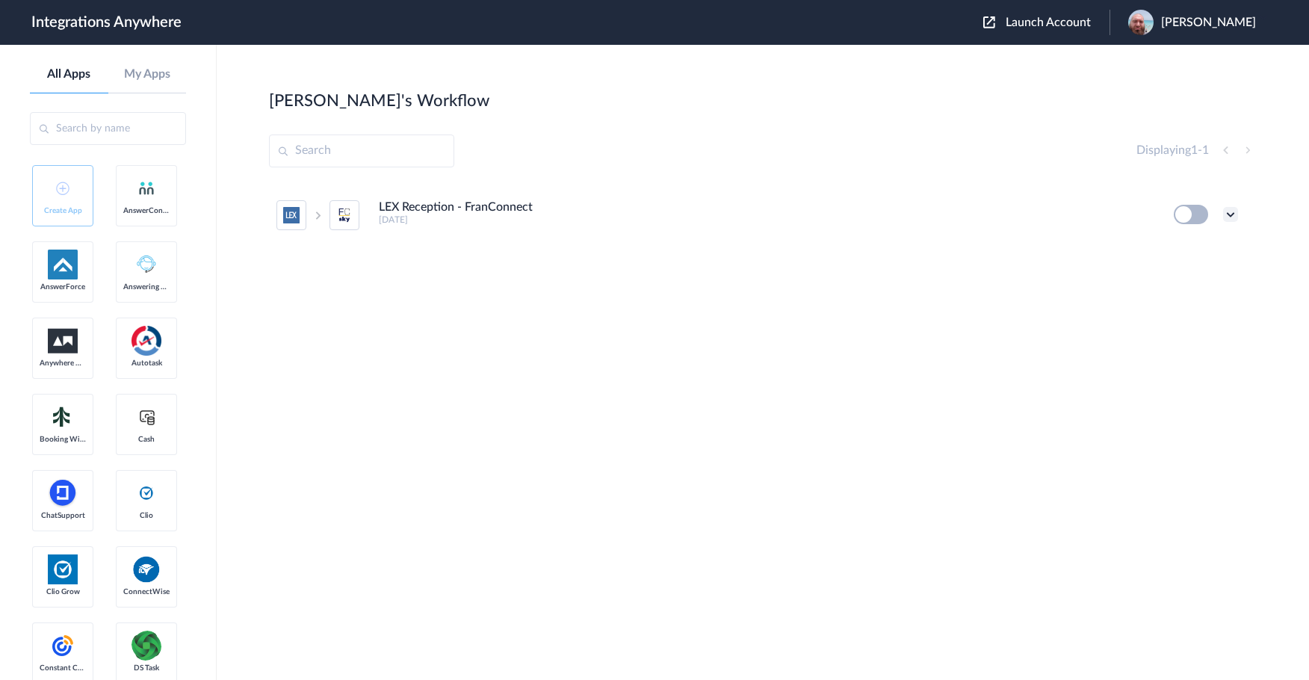
click at [1231, 209] on icon at bounding box center [1230, 214] width 15 height 15
click at [1190, 253] on li "Edit" at bounding box center [1189, 249] width 97 height 28
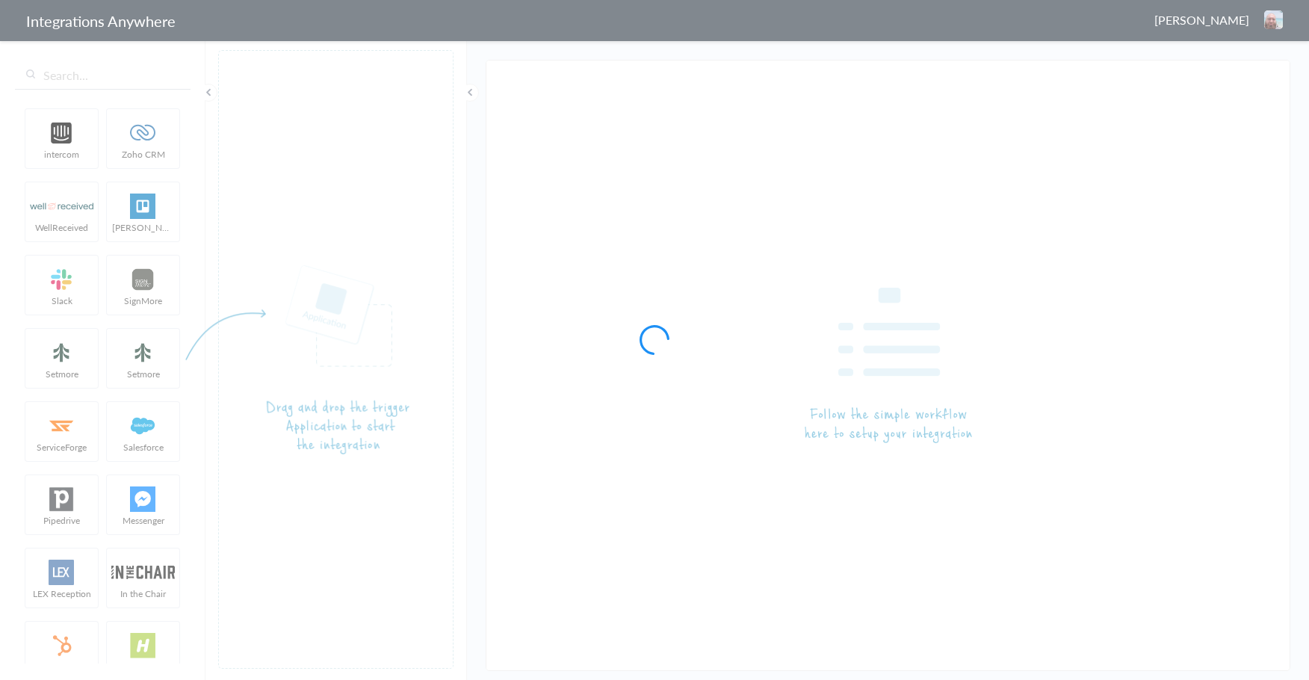
type input "LEX Reception - FranConnect"
